Goal: Transaction & Acquisition: Purchase product/service

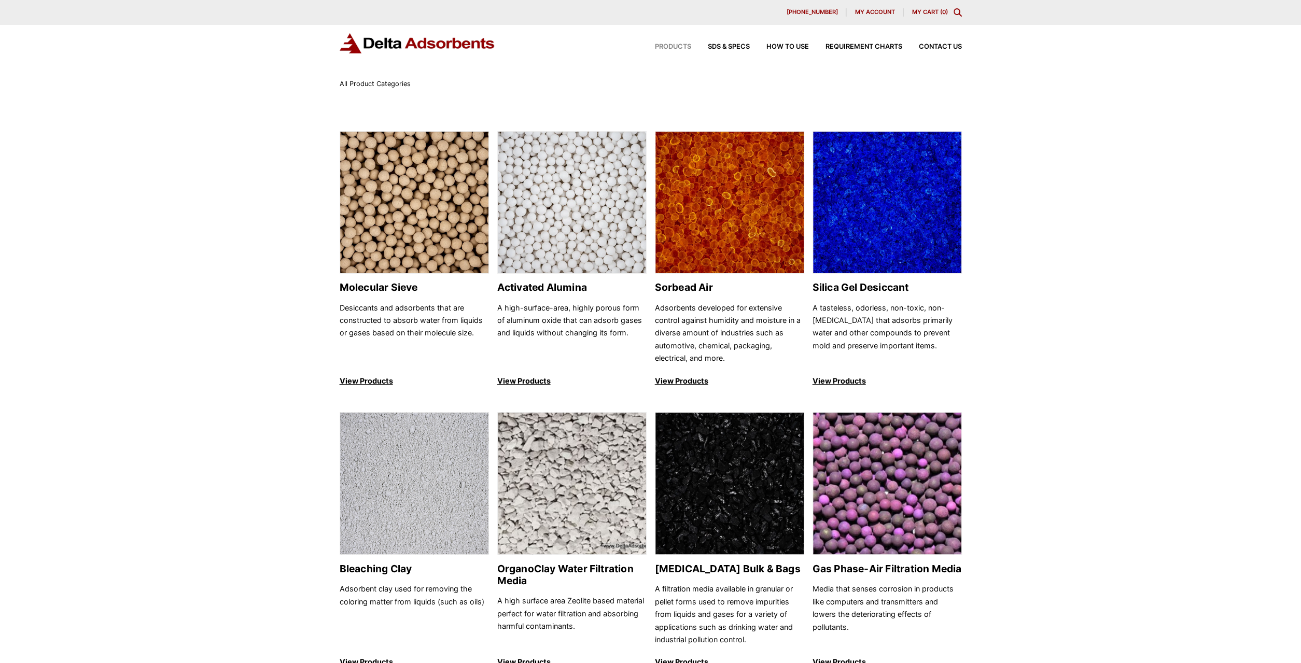
click at [869, 15] on span "My account" at bounding box center [875, 12] width 40 height 6
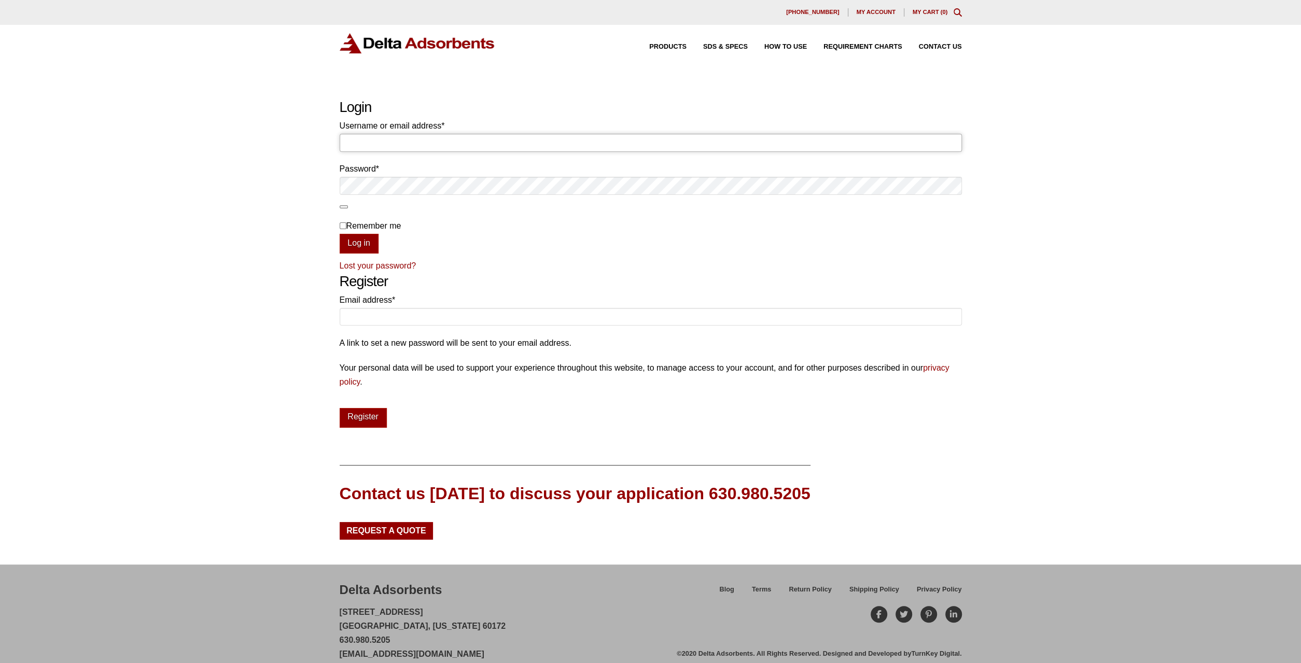
click at [374, 142] on input "Username or email address * Required" at bounding box center [651, 143] width 622 height 18
type input "[EMAIL_ADDRESS][DOMAIN_NAME]"
click at [400, 264] on link "Lost your password?" at bounding box center [378, 265] width 77 height 9
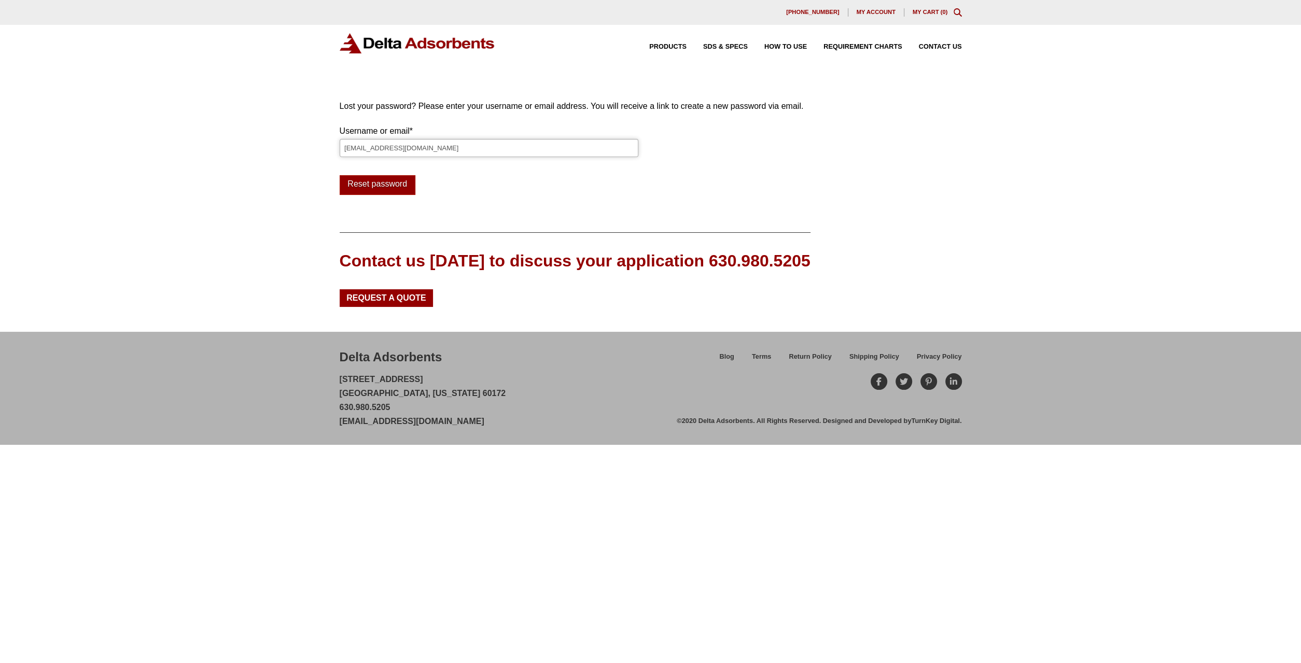
click at [403, 157] on input "[EMAIL_ADDRESS][DOMAIN_NAME]" at bounding box center [489, 148] width 299 height 18
type input "[EMAIL_ADDRESS][DOMAIN_NAME]"
click at [403, 190] on button "Reset password" at bounding box center [378, 185] width 76 height 20
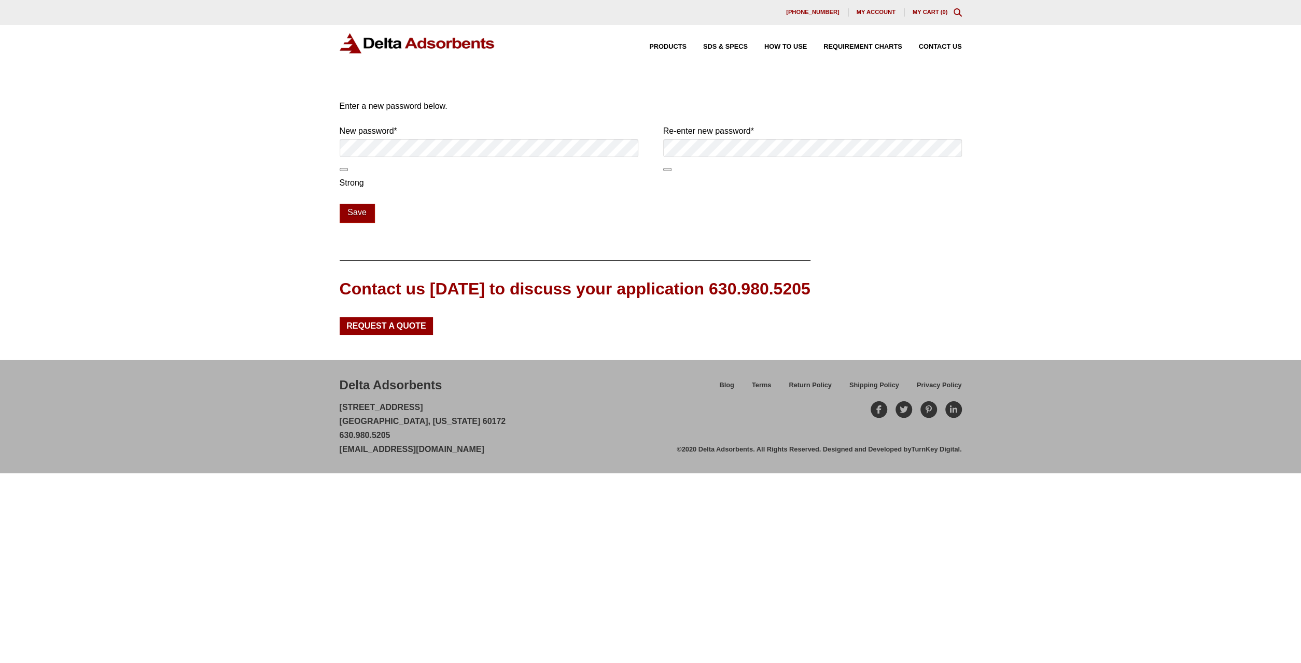
click at [344, 171] on button "Show password" at bounding box center [344, 169] width 8 height 3
click at [344, 171] on button "Hide password" at bounding box center [344, 169] width 8 height 3
click at [665, 167] on span at bounding box center [812, 158] width 299 height 27
click at [664, 170] on button "Show password" at bounding box center [667, 169] width 8 height 3
click at [343, 171] on span at bounding box center [489, 158] width 299 height 27
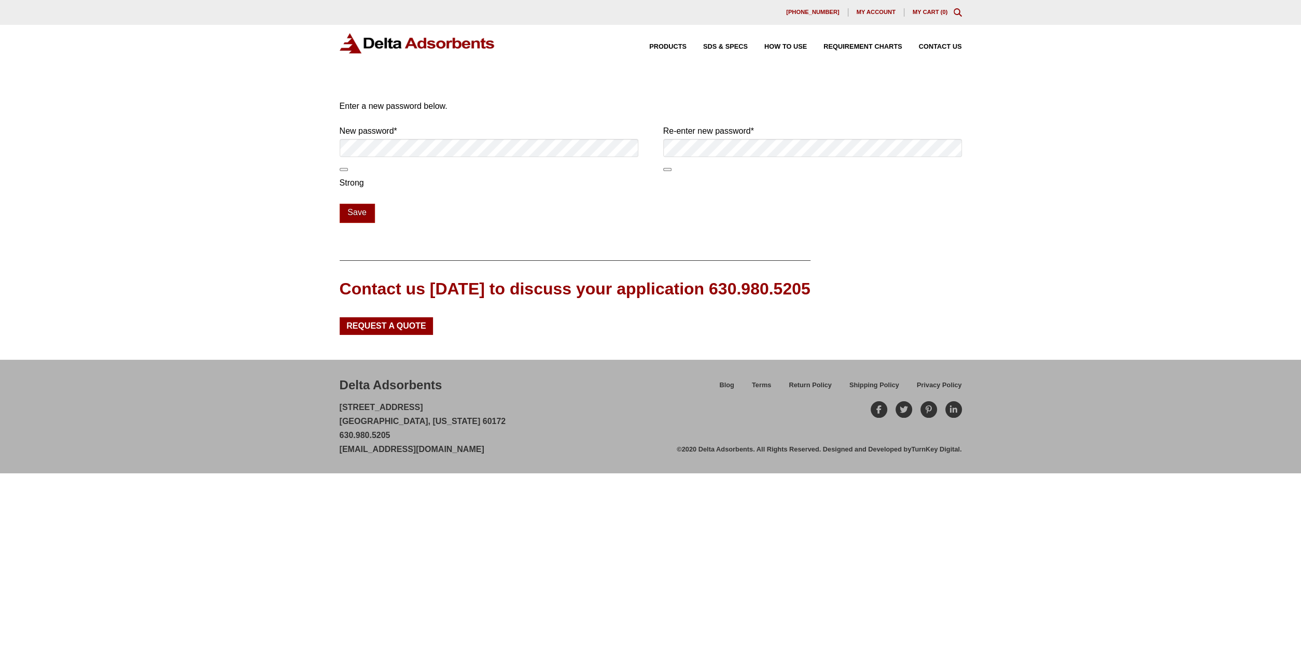
click at [344, 169] on button "Show password" at bounding box center [344, 169] width 8 height 3
click at [366, 214] on button "Save" at bounding box center [357, 214] width 35 height 20
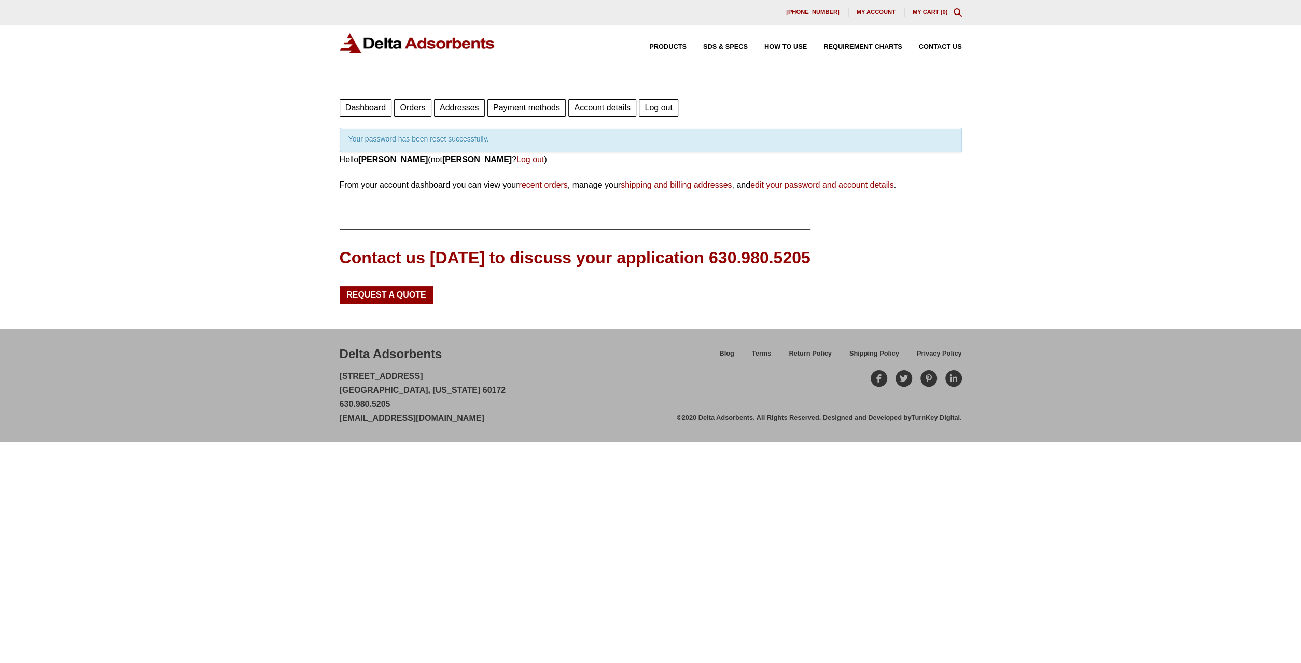
click at [414, 102] on link "Orders" at bounding box center [412, 108] width 37 height 18
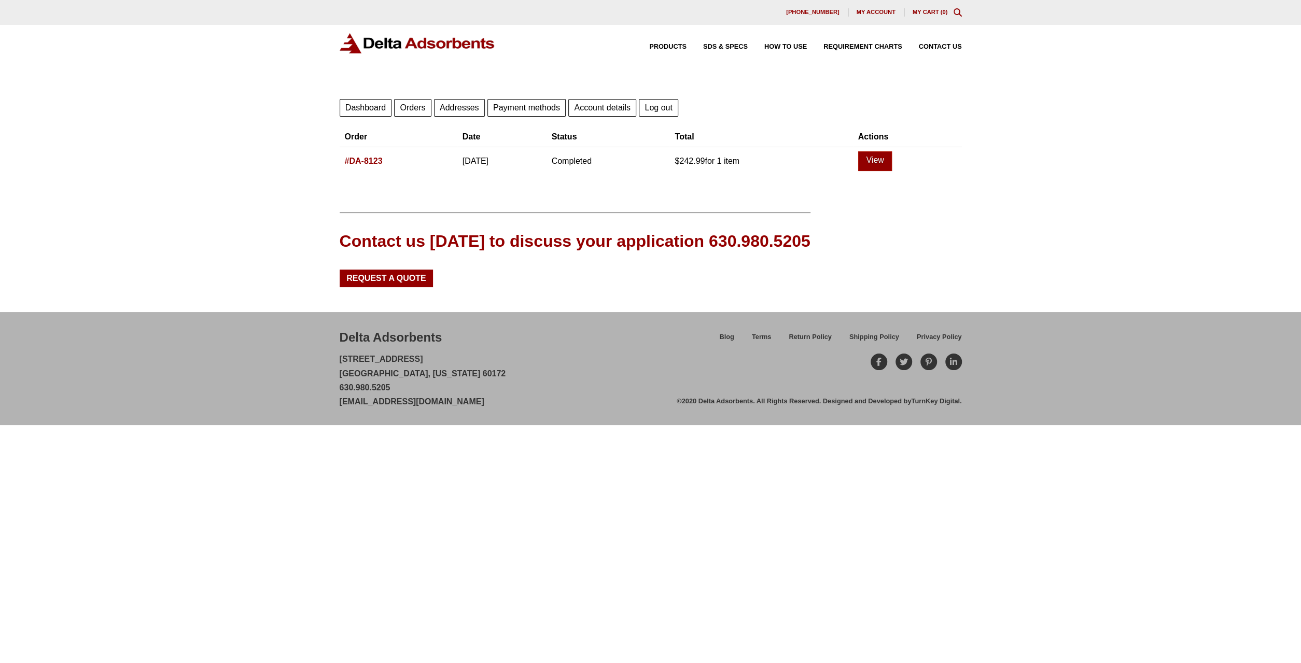
click at [368, 160] on link "#DA-8123" at bounding box center [364, 161] width 38 height 9
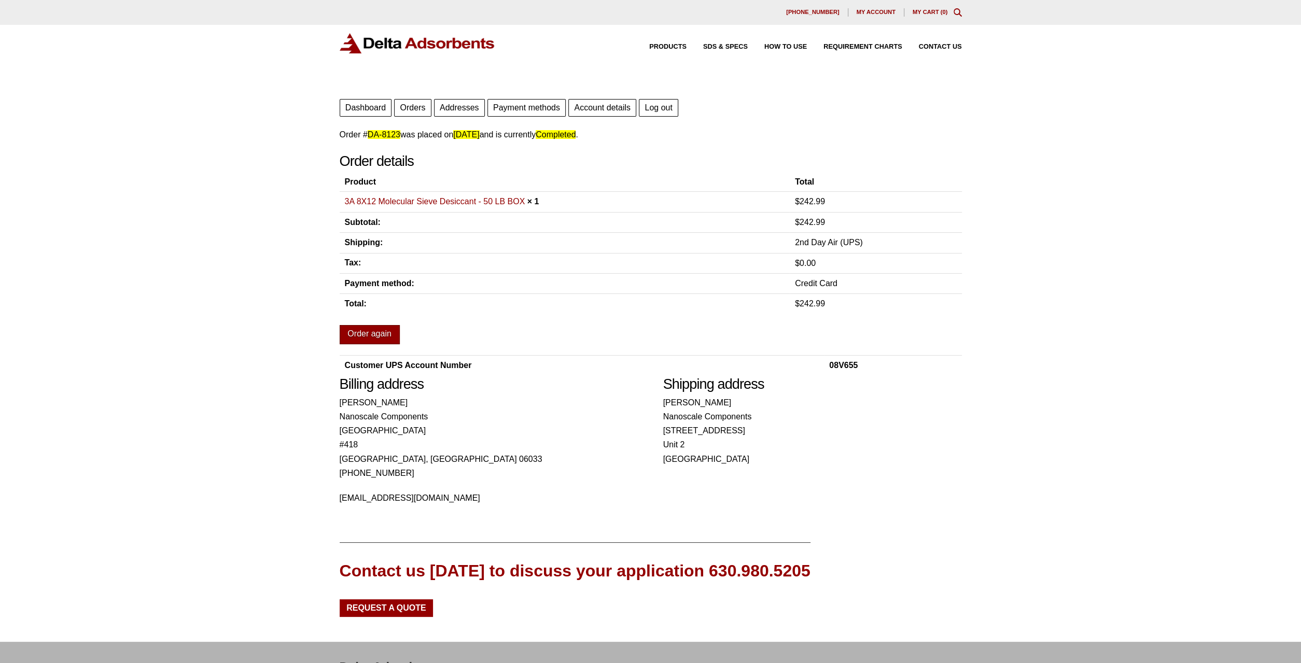
click at [372, 331] on link "Order again" at bounding box center [370, 335] width 60 height 20
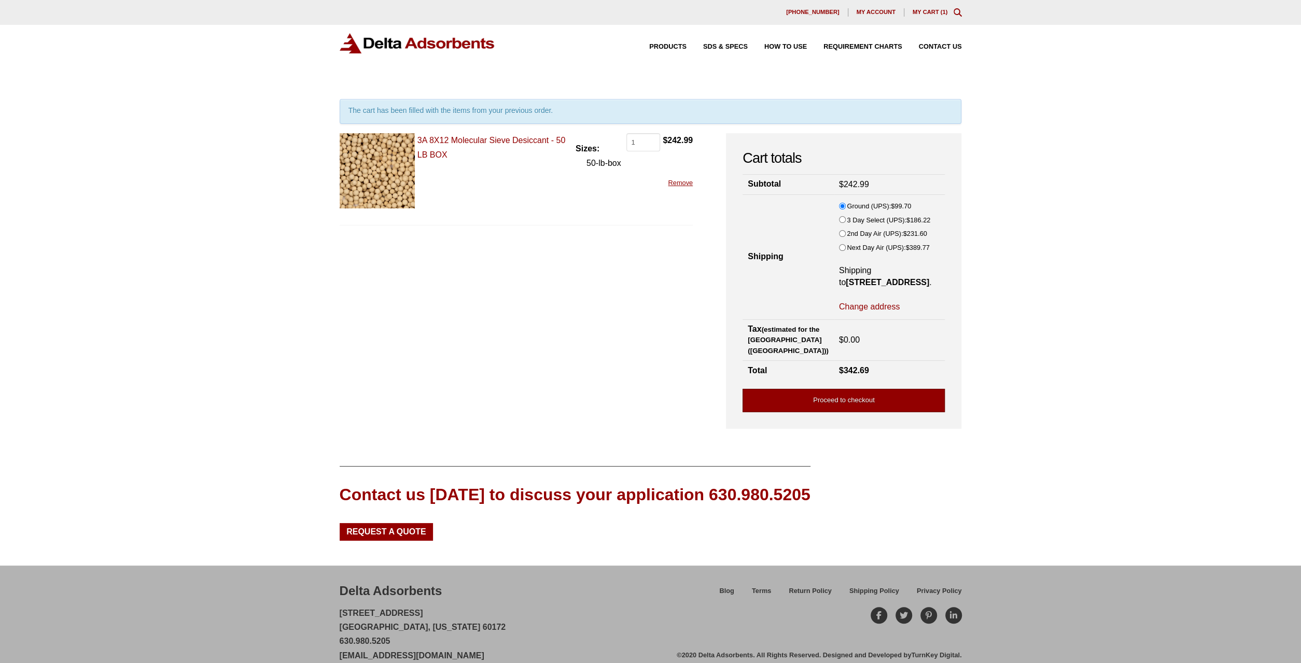
click at [767, 412] on link "Proceed to checkout" at bounding box center [844, 400] width 202 height 23
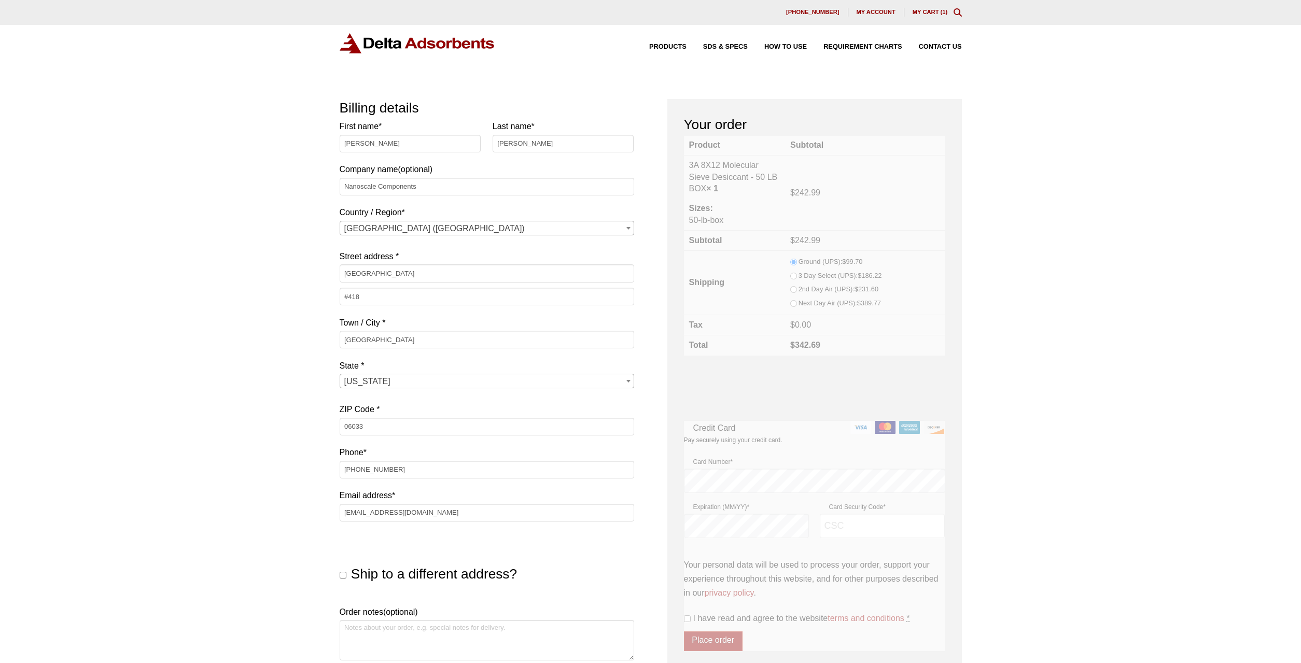
select select "CT"
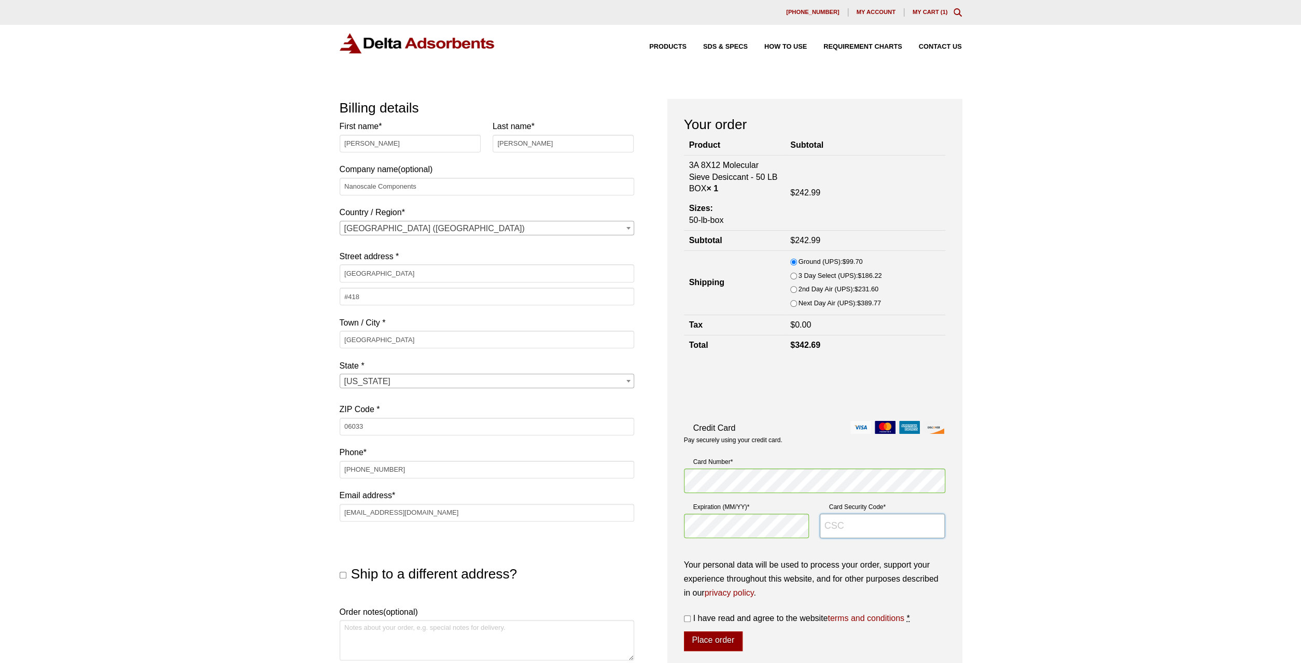
click at [839, 529] on input "Card Security Code *" at bounding box center [882, 526] width 125 height 25
type input "4443"
click at [728, 614] on label "I have read and agree to the website terms and conditions *" at bounding box center [814, 618] width 261 height 14
click at [691, 616] on input "I have read and agree to the website terms and conditions *" at bounding box center [687, 619] width 7 height 7
checkbox input "true"
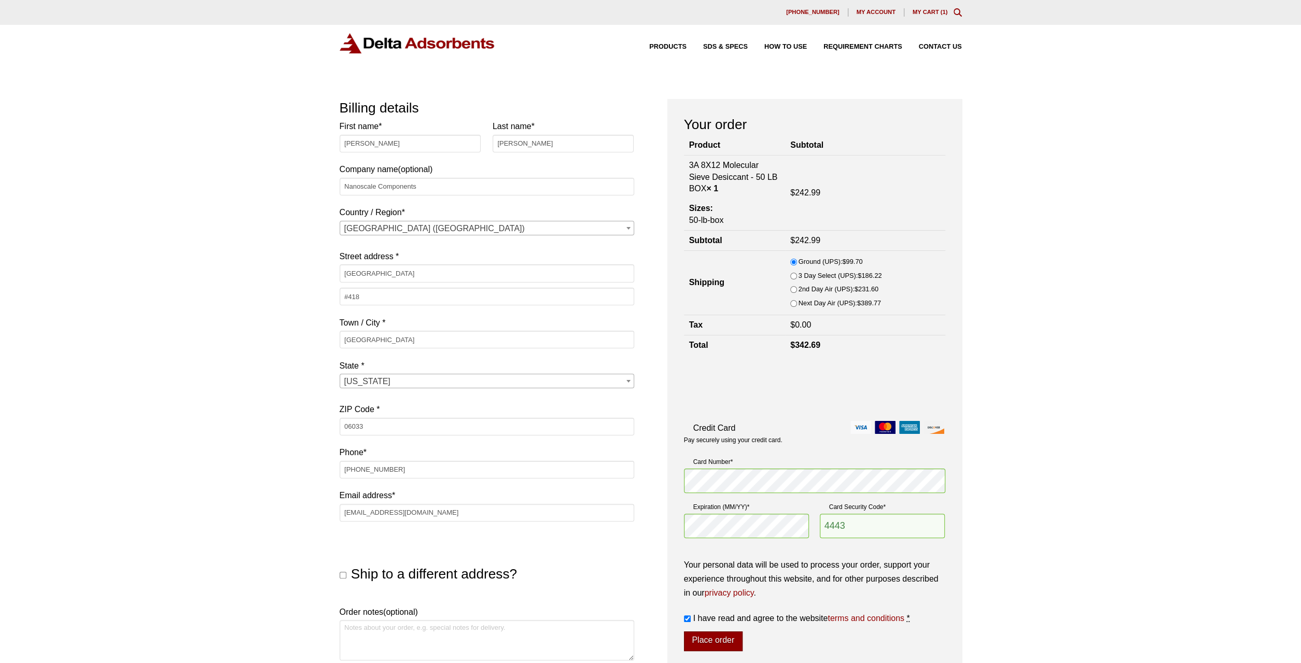
click at [721, 639] on button "Place order" at bounding box center [713, 642] width 59 height 20
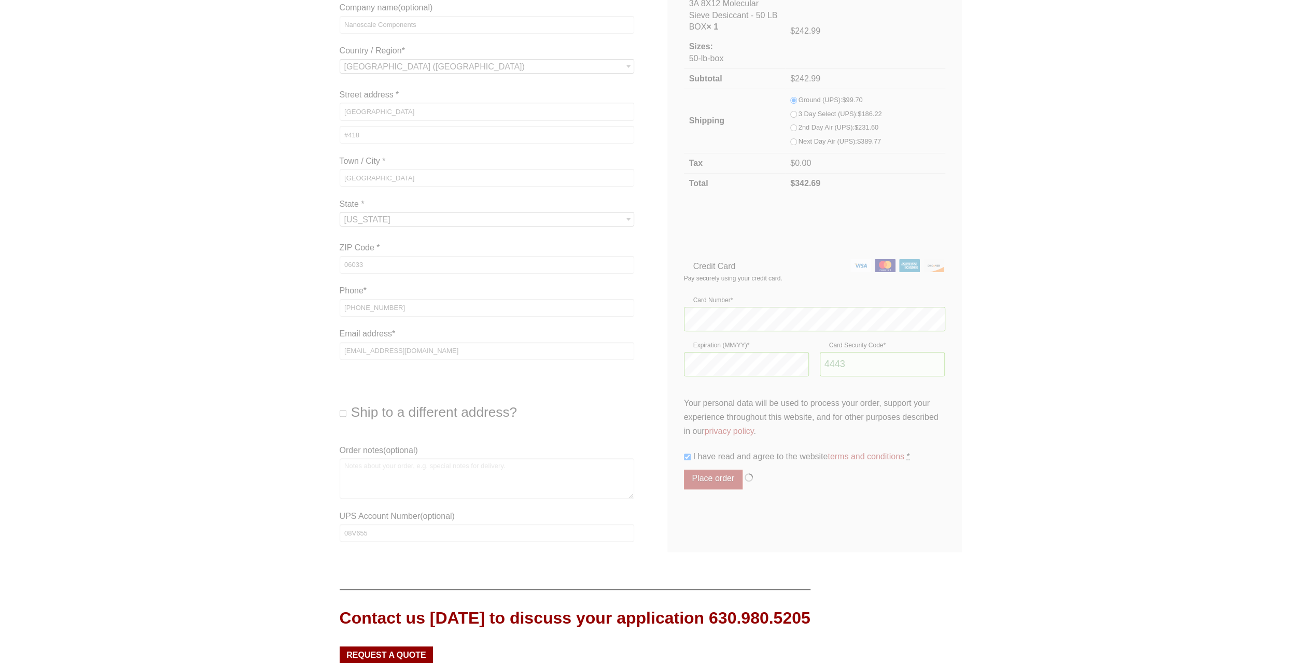
scroll to position [58, 0]
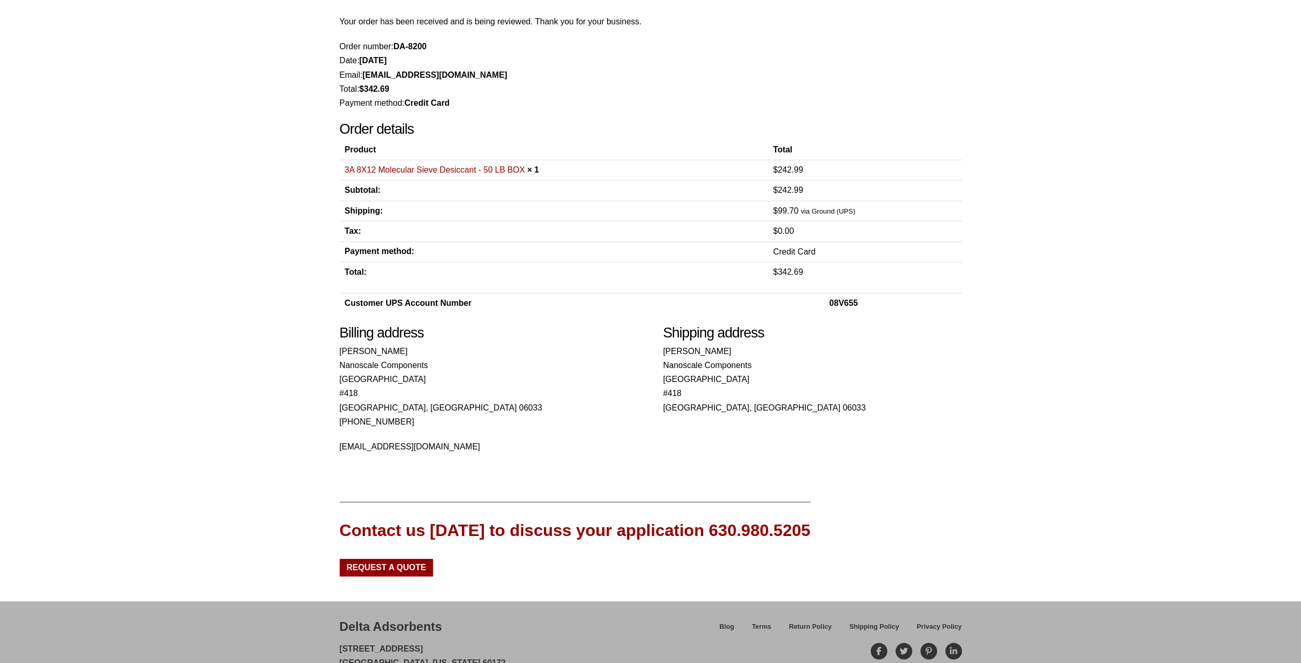
scroll to position [135, 0]
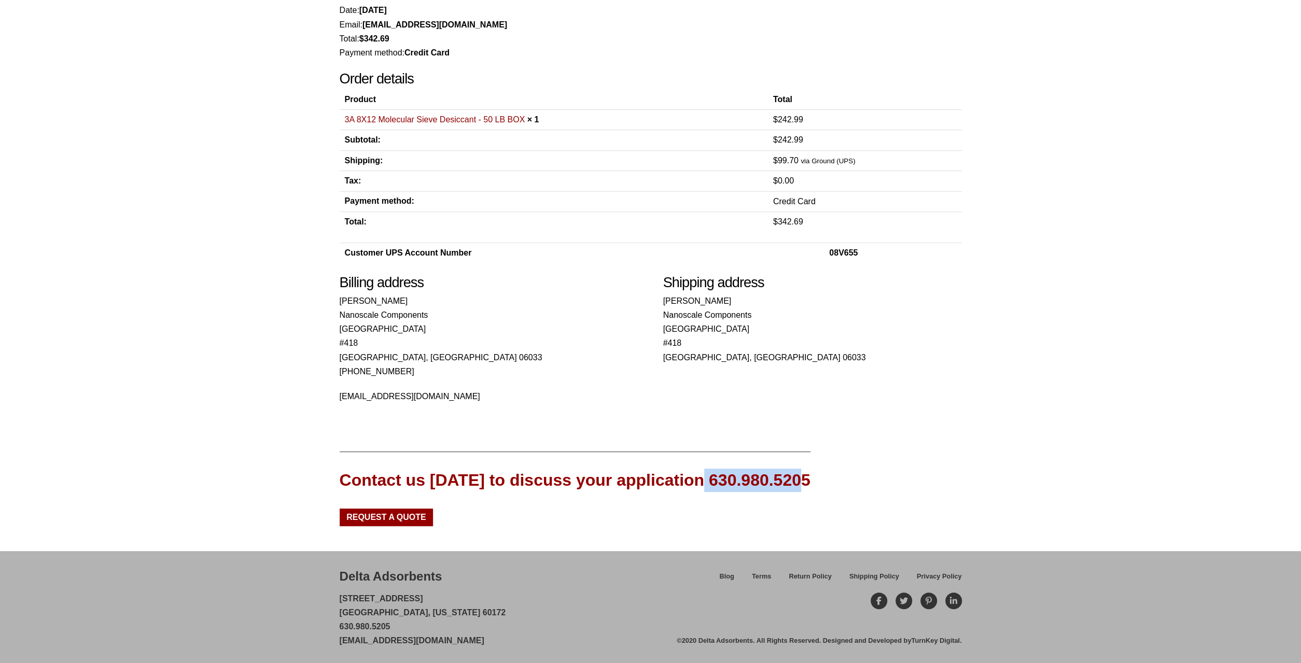
drag, startPoint x: 701, startPoint y: 482, endPoint x: 805, endPoint y: 473, distance: 105.1
click at [805, 473] on div "Contact us [DATE] to discuss your application 630.980.5205 Request a Quote" at bounding box center [651, 489] width 622 height 75
copy div "630.980.5205"
drag, startPoint x: 521, startPoint y: 646, endPoint x: 340, endPoint y: 642, distance: 181.0
click at [340, 642] on div "Delta Adsorbents [STREET_ADDRESS][US_STATE] 630.980.5205 [EMAIL_ADDRESS][DOMAIN…" at bounding box center [509, 608] width 338 height 80
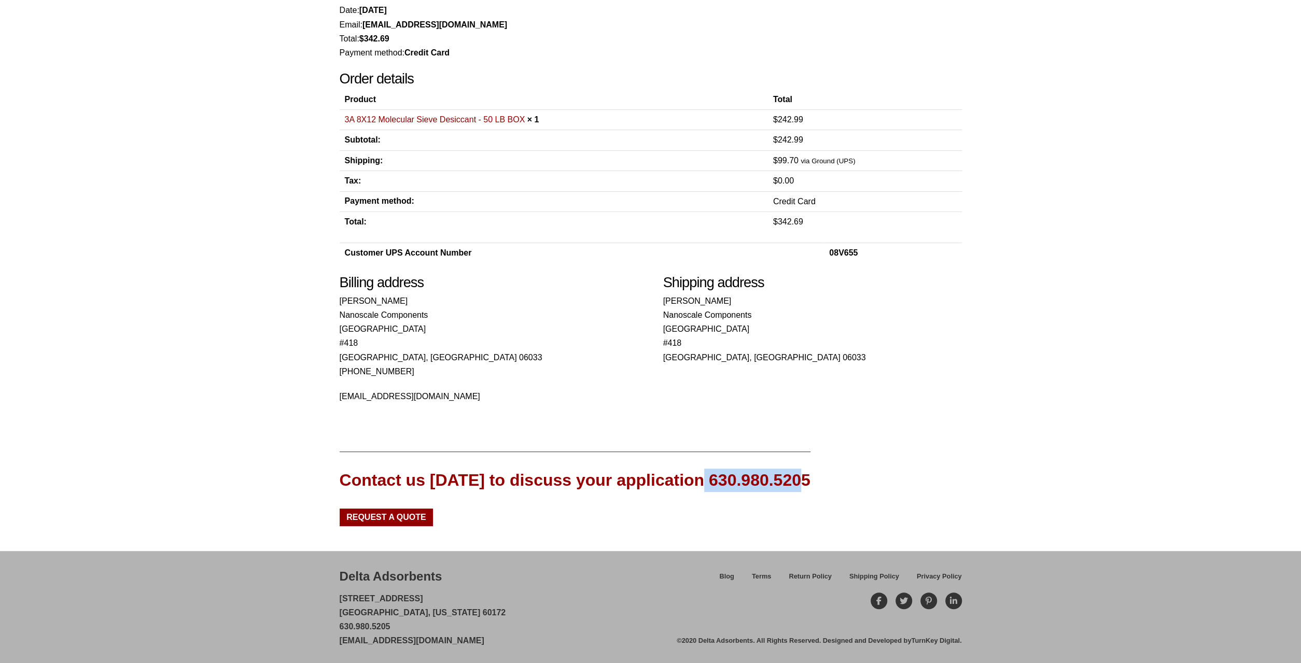
copy link "[EMAIL_ADDRESS][DOMAIN_NAME]"
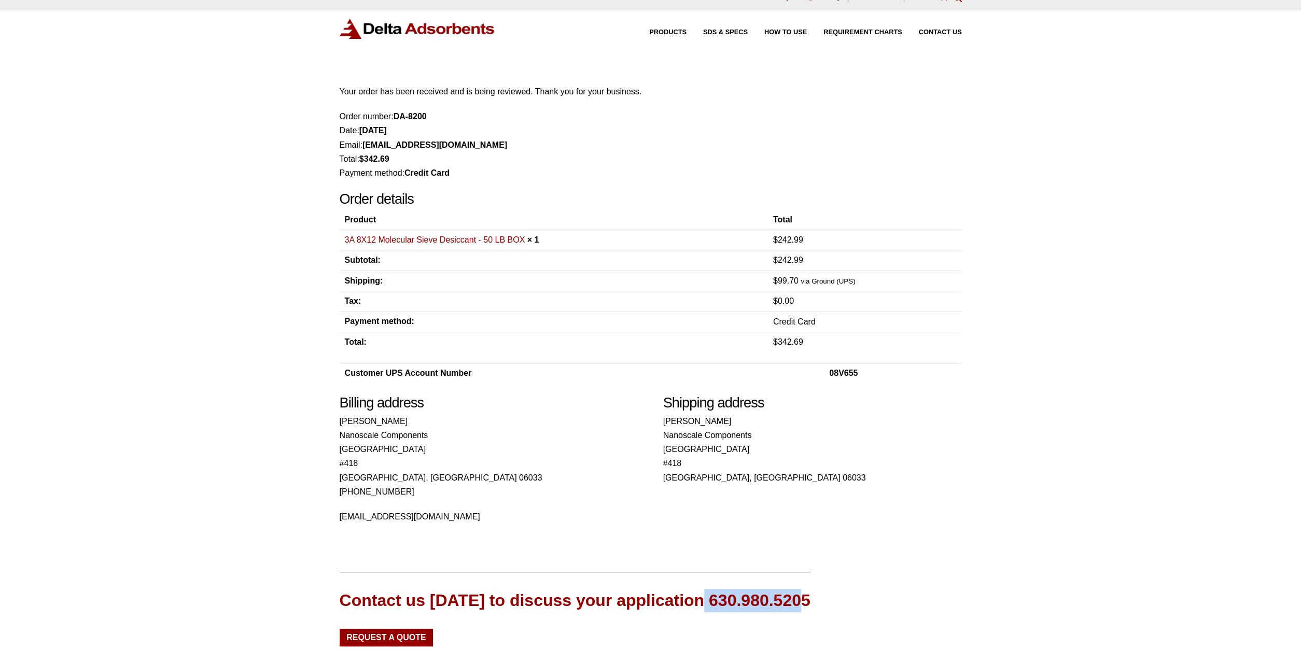
scroll to position [0, 0]
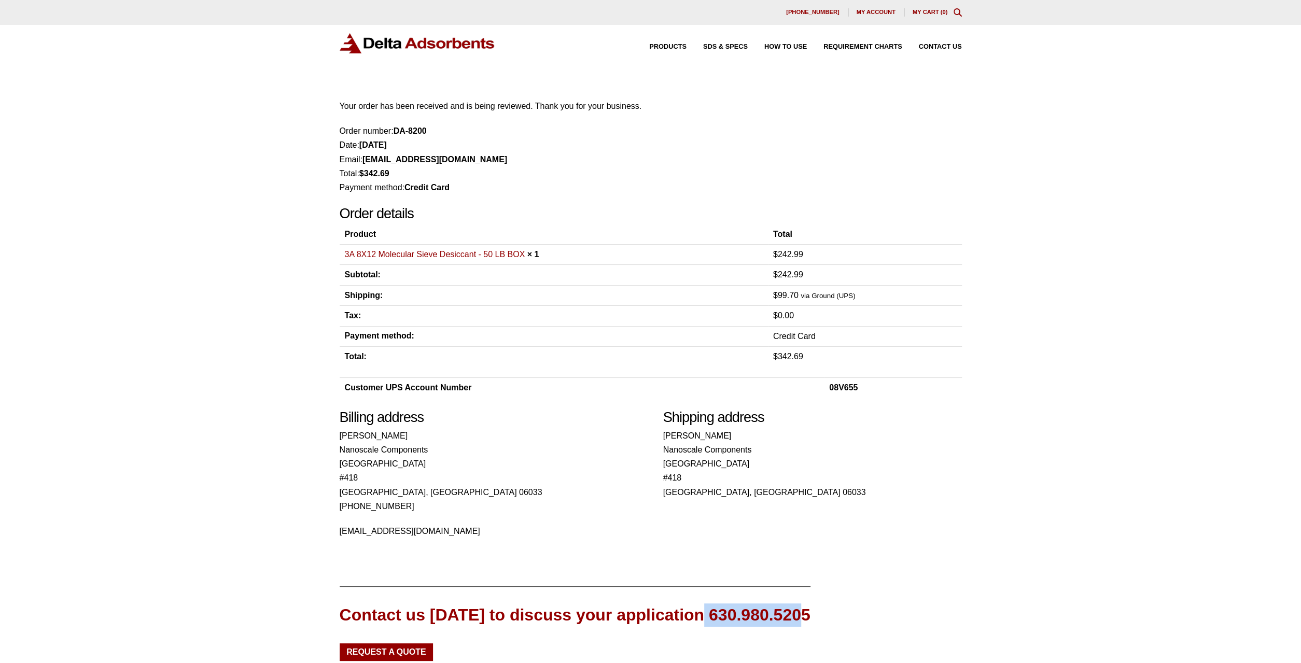
drag, startPoint x: 421, startPoint y: 134, endPoint x: 395, endPoint y: 133, distance: 25.5
click at [395, 133] on li "Order number: DA-8200" at bounding box center [651, 131] width 622 height 14
copy li "DA-8200"
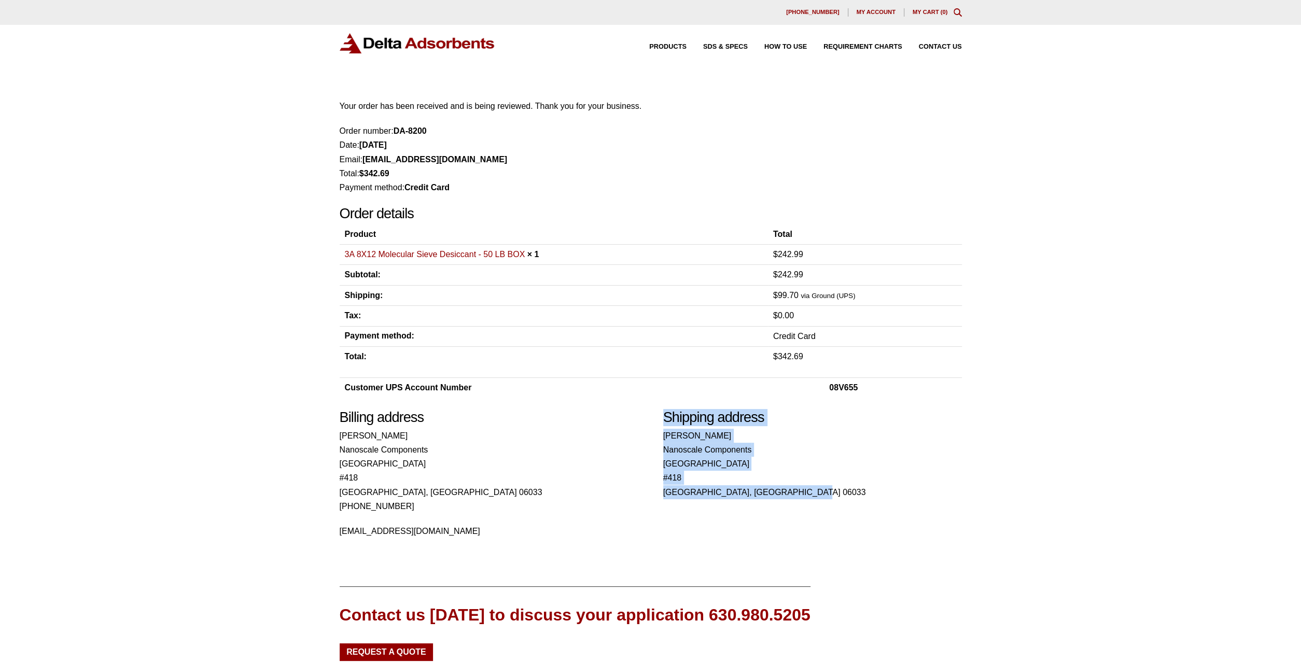
drag, startPoint x: 665, startPoint y: 414, endPoint x: 765, endPoint y: 491, distance: 125.7
click at [765, 491] on div "Shipping address [PERSON_NAME] Components [STREET_ADDRESS]" at bounding box center [812, 454] width 299 height 90
